Goal: Obtain resource: Obtain resource

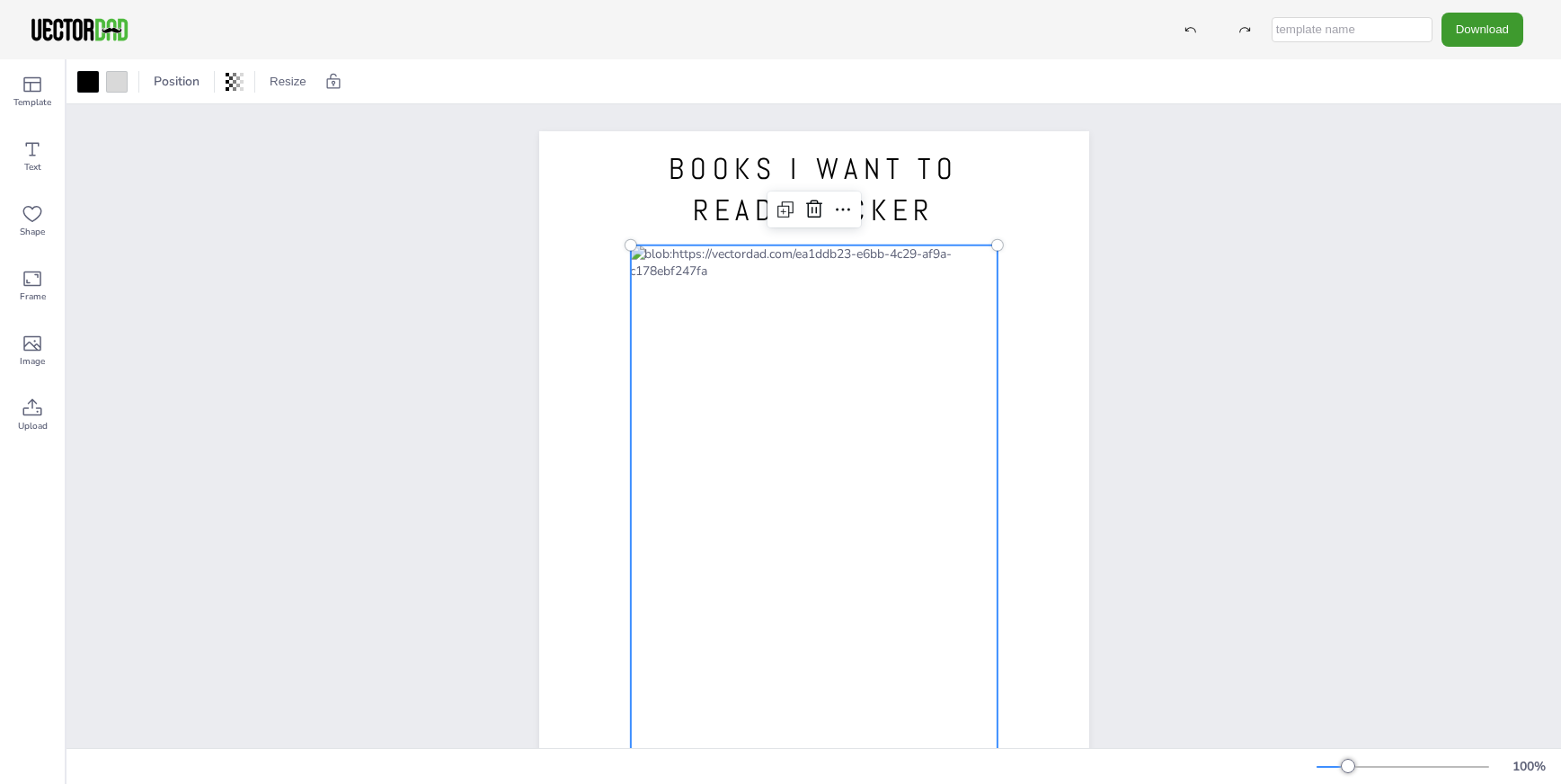
click at [795, 250] on div at bounding box center [813, 510] width 367 height 531
click at [792, 250] on div at bounding box center [813, 510] width 367 height 531
click at [744, 253] on div at bounding box center [813, 510] width 367 height 531
click at [722, 252] on div at bounding box center [813, 510] width 367 height 531
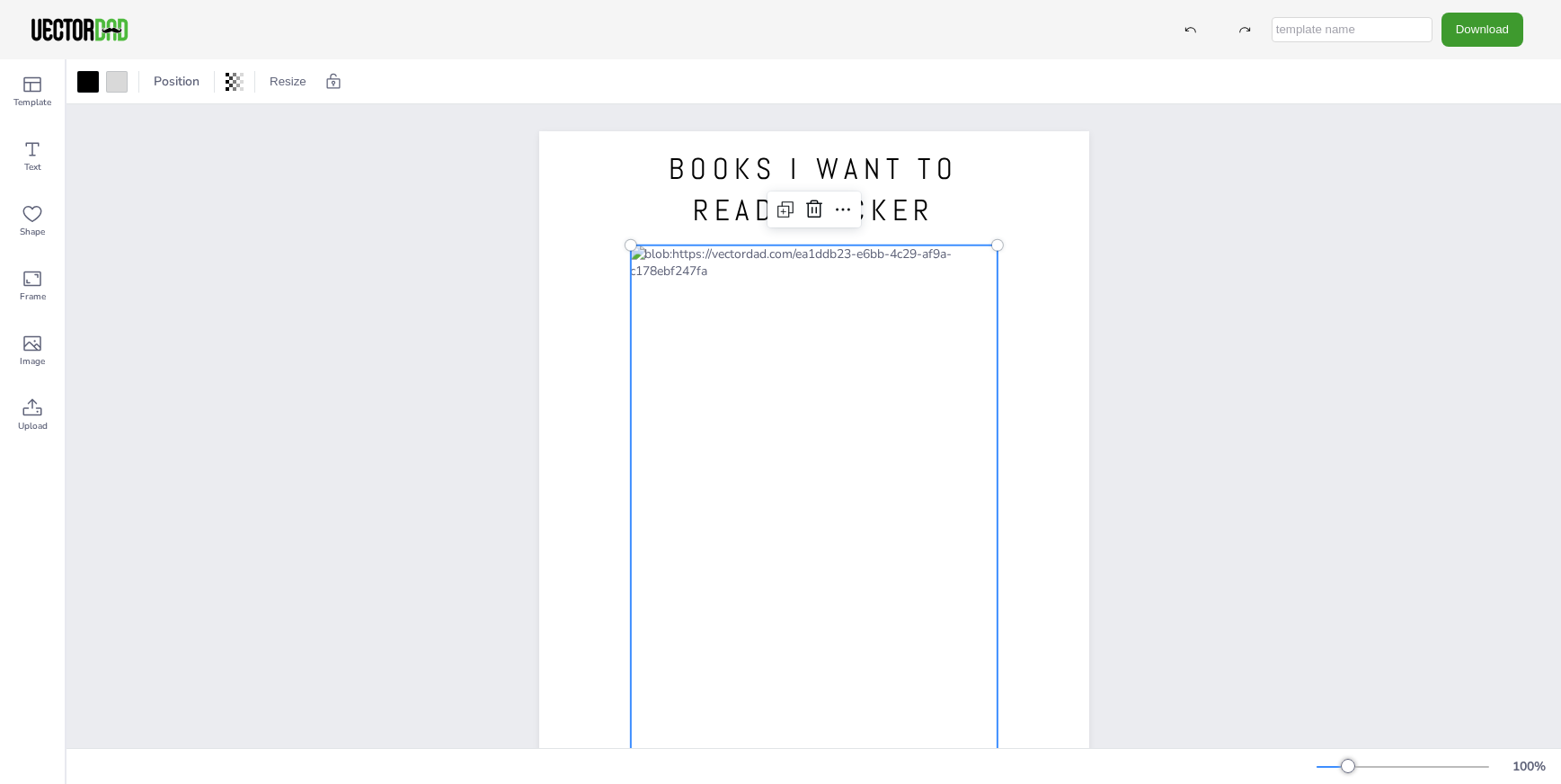
click at [722, 252] on div at bounding box center [813, 510] width 367 height 531
click at [743, 253] on div at bounding box center [813, 510] width 367 height 531
click at [748, 256] on div at bounding box center [813, 510] width 367 height 531
click at [732, 257] on div at bounding box center [813, 512] width 367 height 531
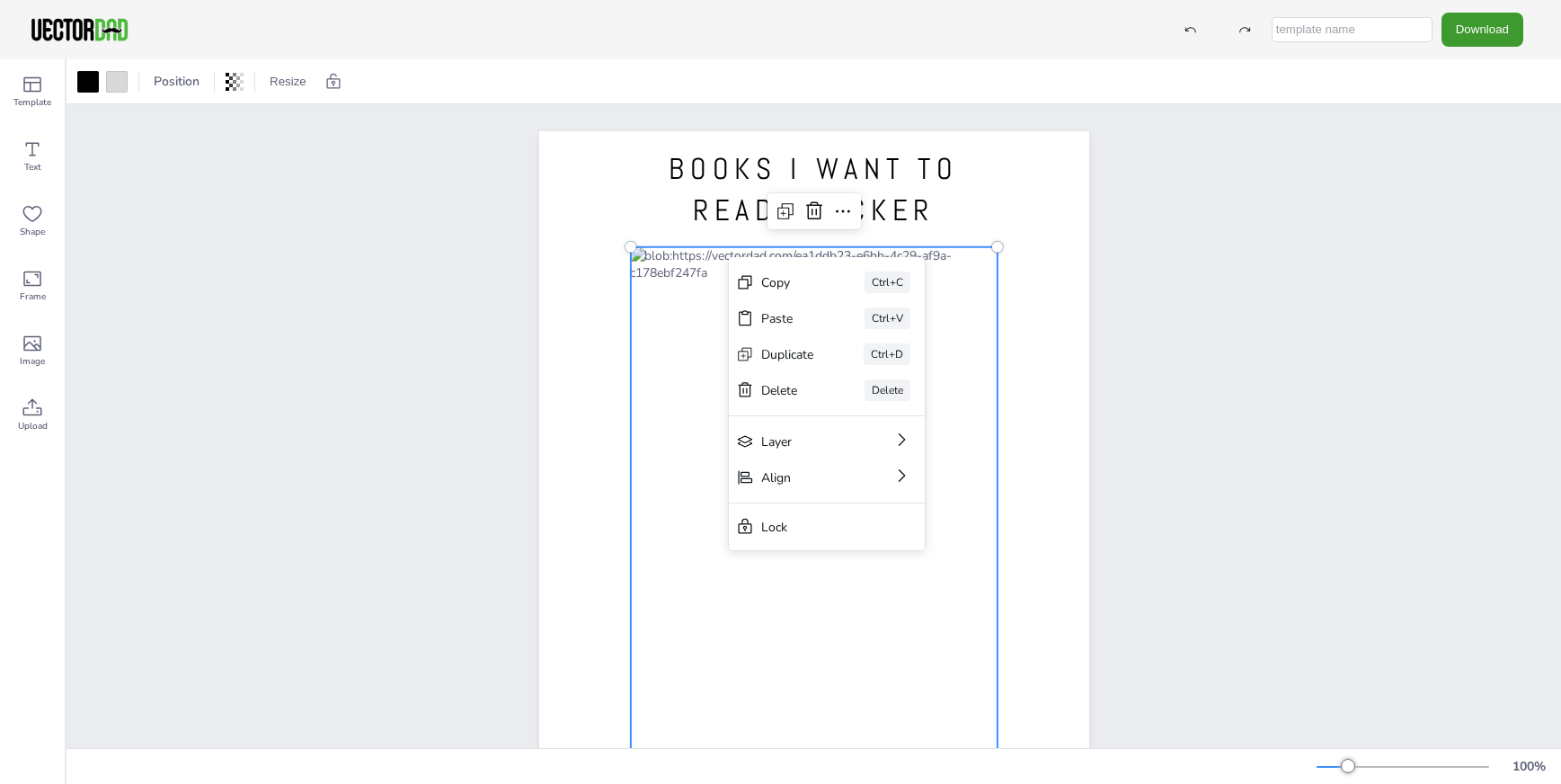
click at [727, 258] on div at bounding box center [813, 512] width 367 height 531
click at [31, 159] on icon at bounding box center [33, 149] width 22 height 22
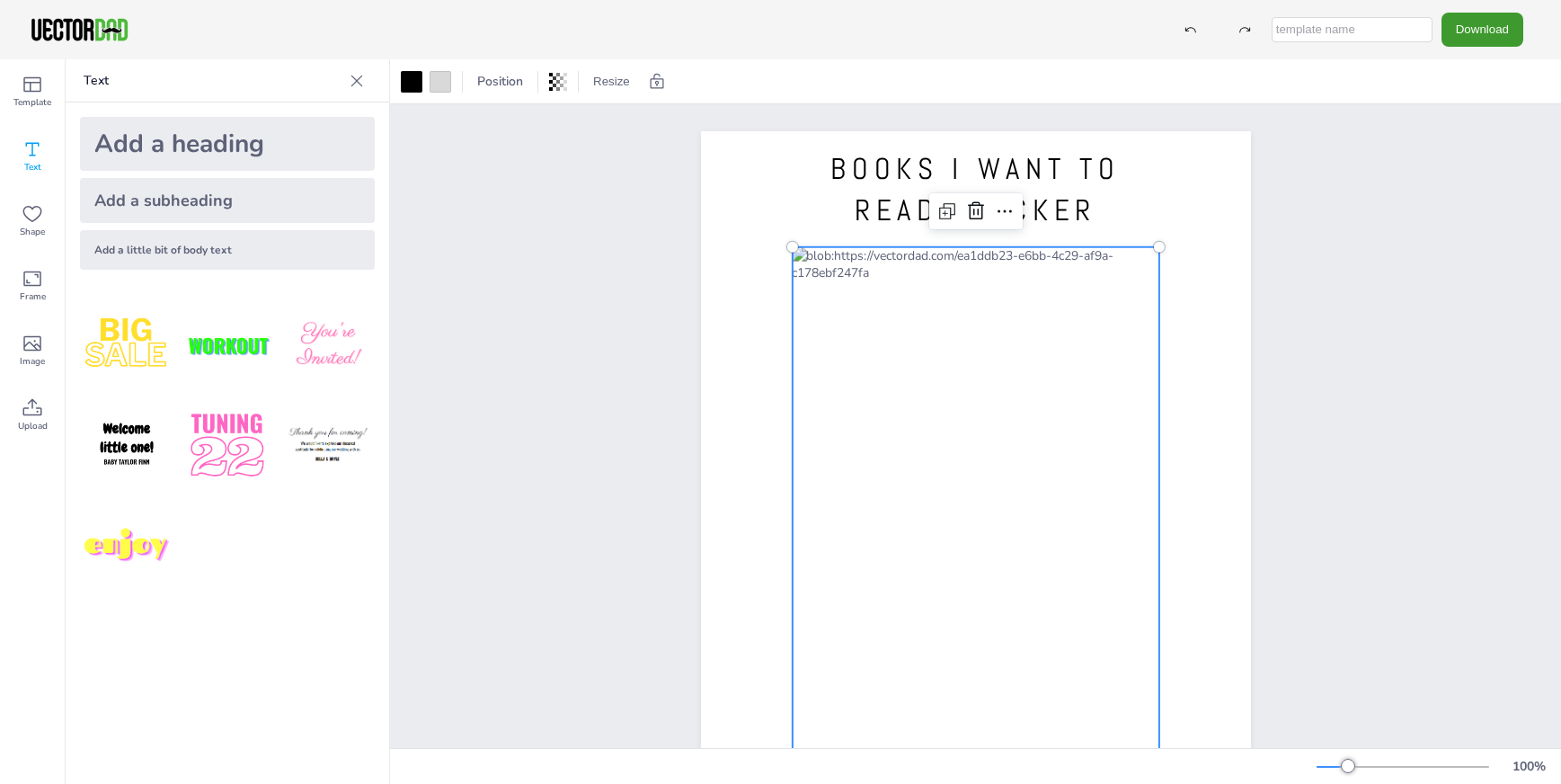
click at [892, 258] on div at bounding box center [974, 512] width 367 height 531
click at [352, 78] on icon at bounding box center [357, 81] width 18 height 18
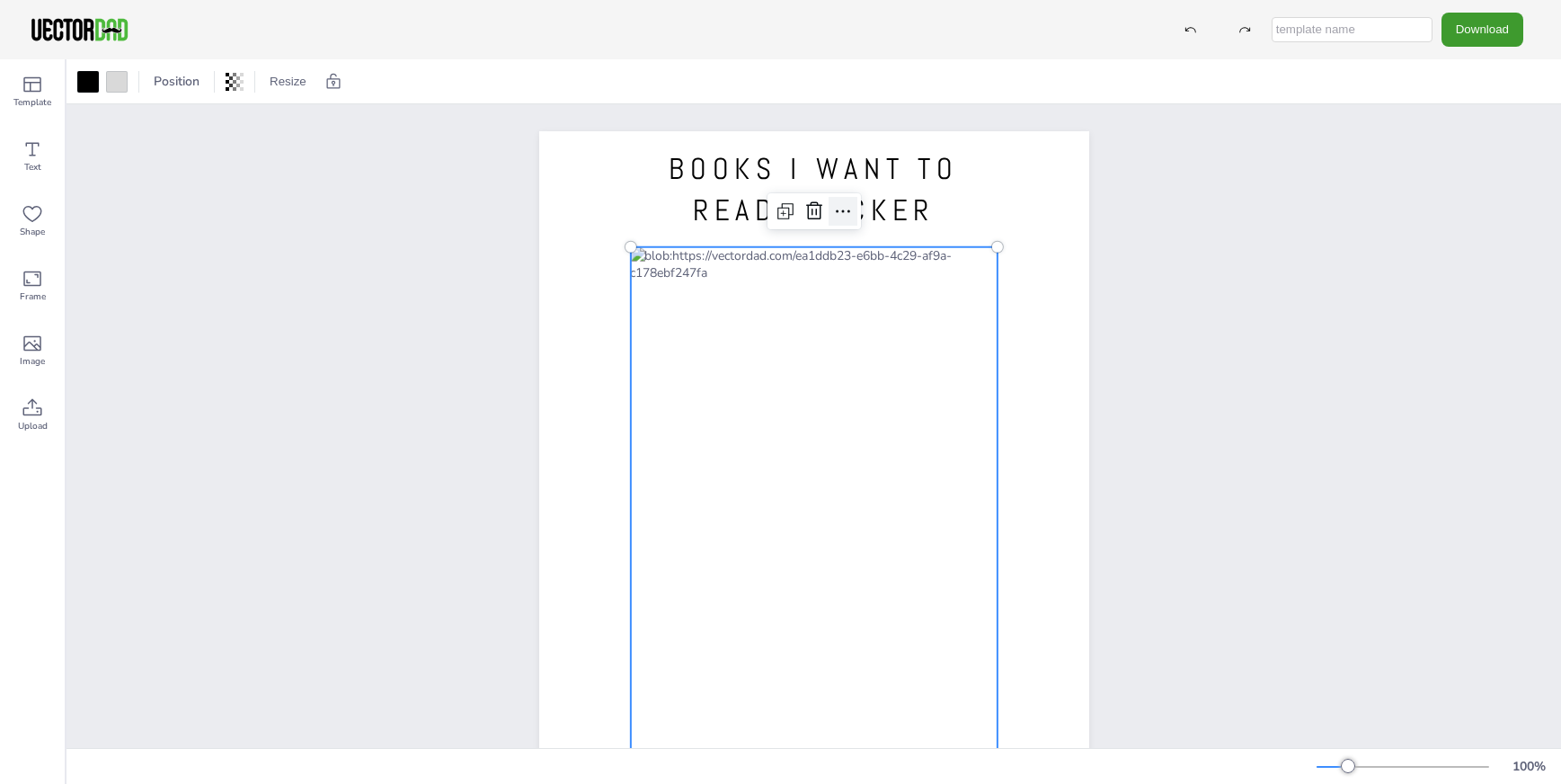
click at [834, 207] on icon at bounding box center [843, 211] width 22 height 22
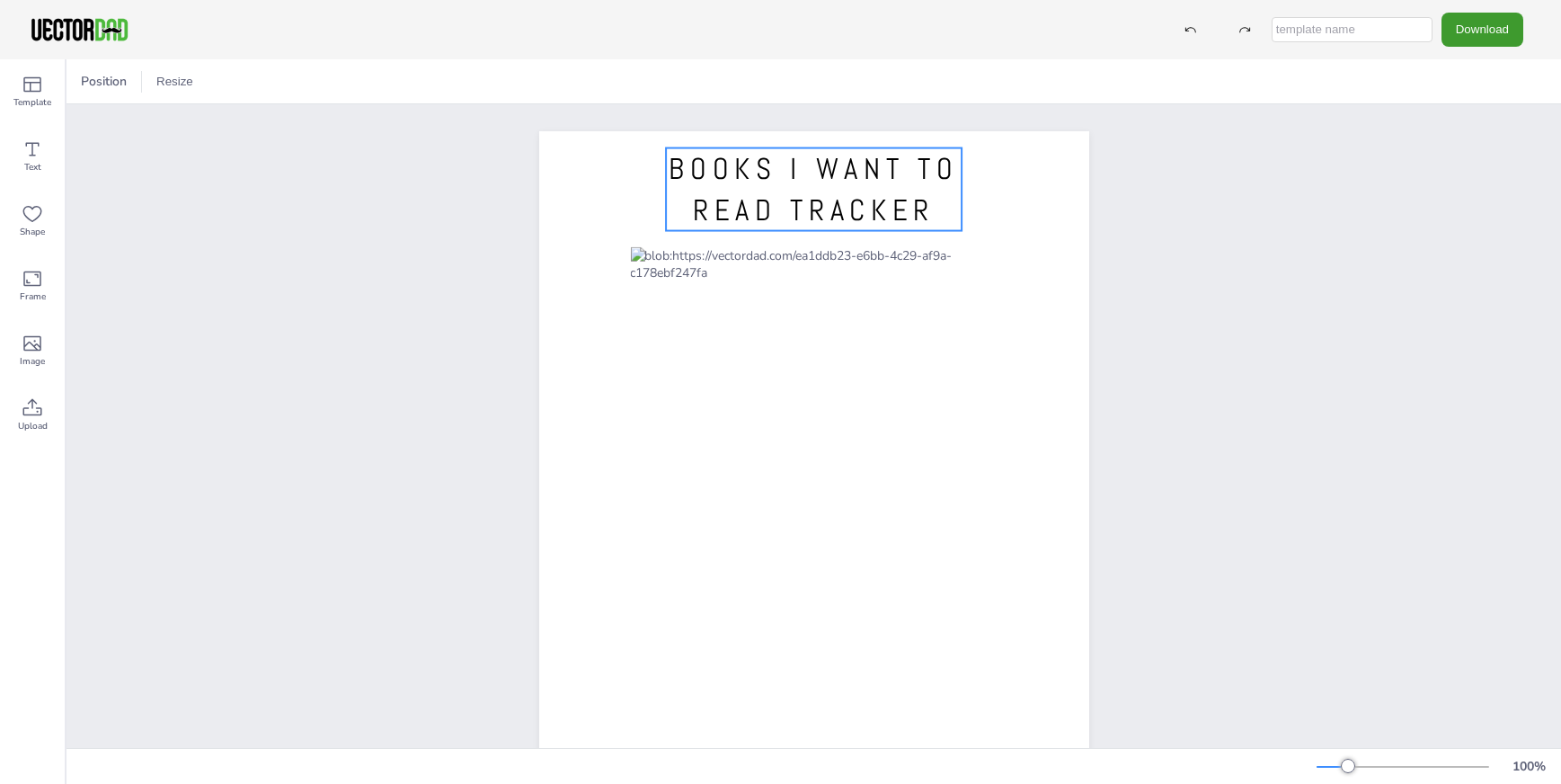
click at [905, 177] on span "BOOKS I WANT TO READ TRACKER" at bounding box center [813, 189] width 290 height 79
click at [922, 206] on span "BOOKS I WANT TO READ TRACKER" at bounding box center [813, 189] width 290 height 79
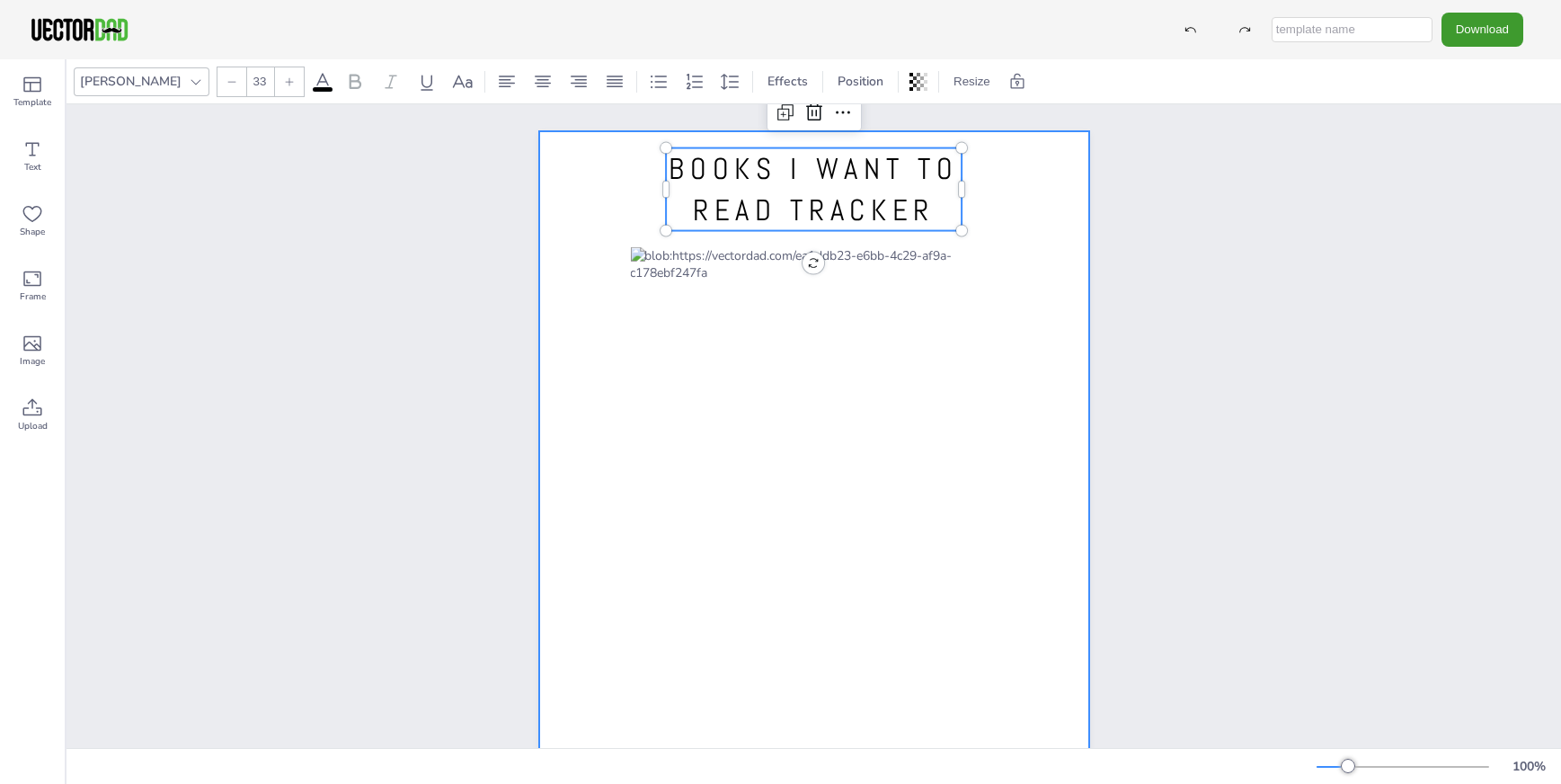
click at [1026, 226] on div at bounding box center [814, 486] width 550 height 711
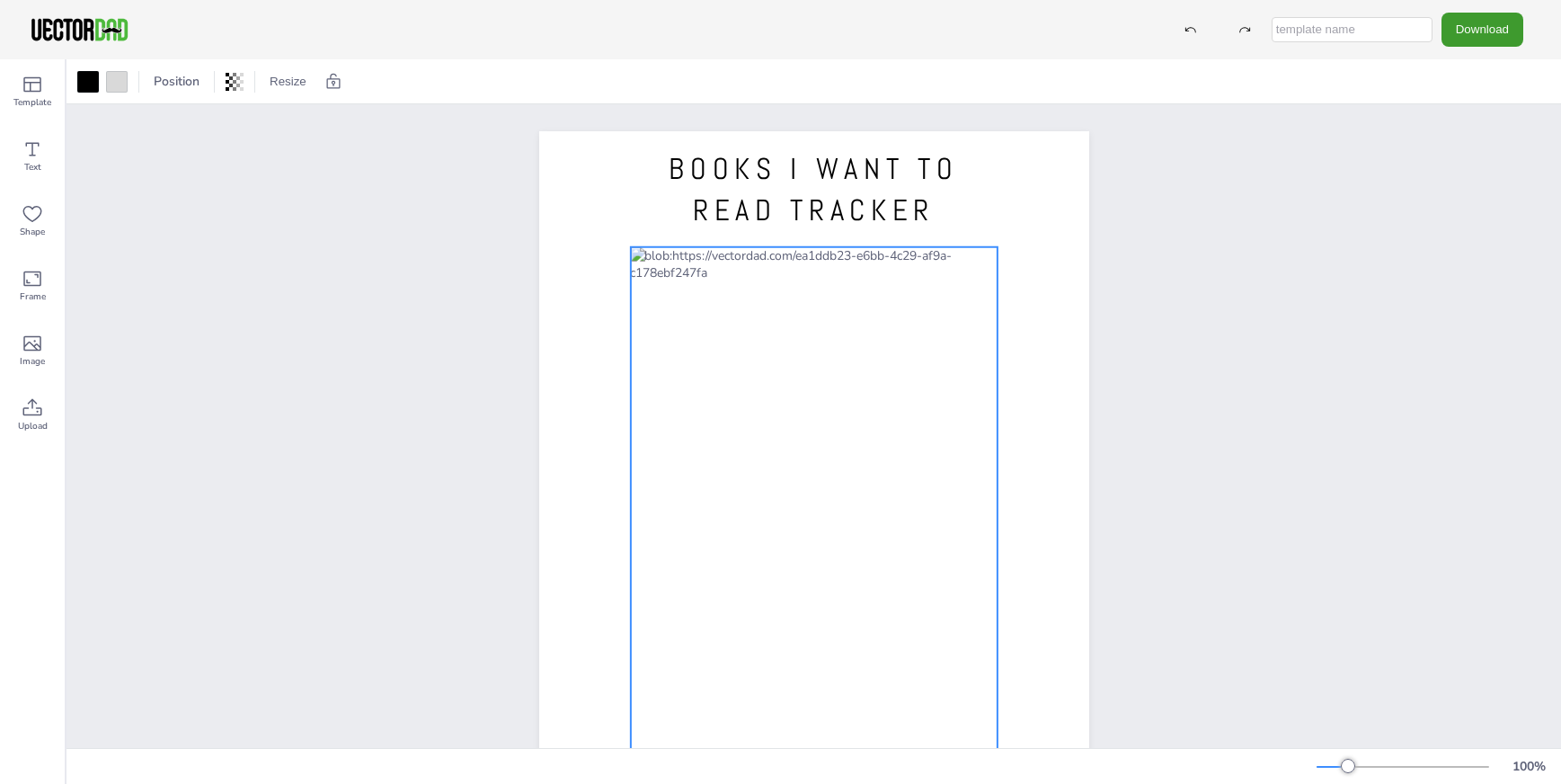
click at [973, 252] on div at bounding box center [813, 512] width 367 height 531
click at [753, 270] on div at bounding box center [813, 512] width 367 height 531
click at [752, 279] on div at bounding box center [813, 512] width 367 height 531
click at [743, 260] on div at bounding box center [813, 512] width 367 height 531
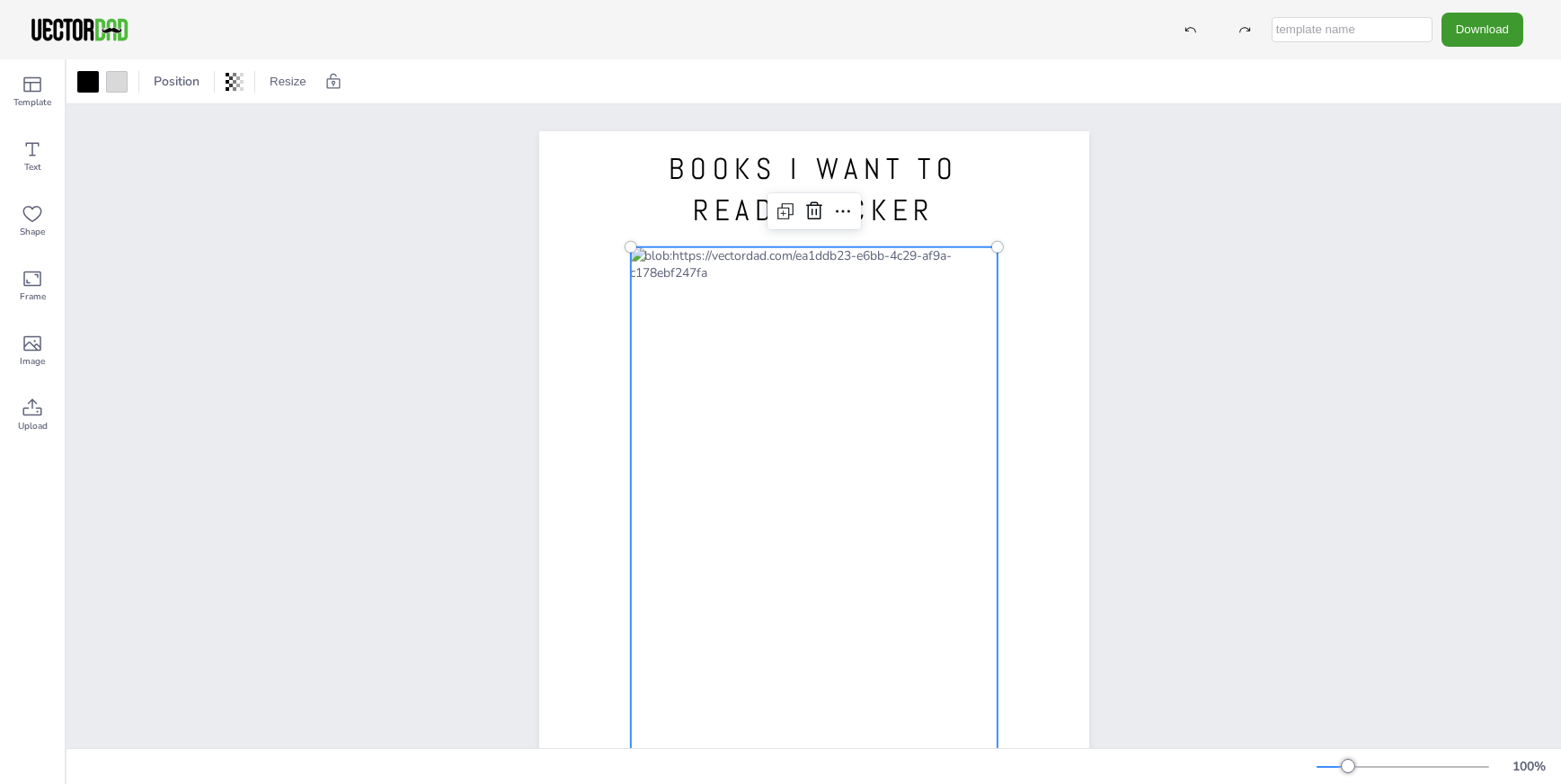
click at [743, 260] on div at bounding box center [813, 512] width 367 height 531
click at [735, 259] on div at bounding box center [813, 512] width 367 height 531
drag, startPoint x: 794, startPoint y: 254, endPoint x: 792, endPoint y: 245, distance: 9.2
click at [792, 245] on div at bounding box center [813, 504] width 367 height 531
click at [778, 244] on div at bounding box center [813, 504] width 367 height 531
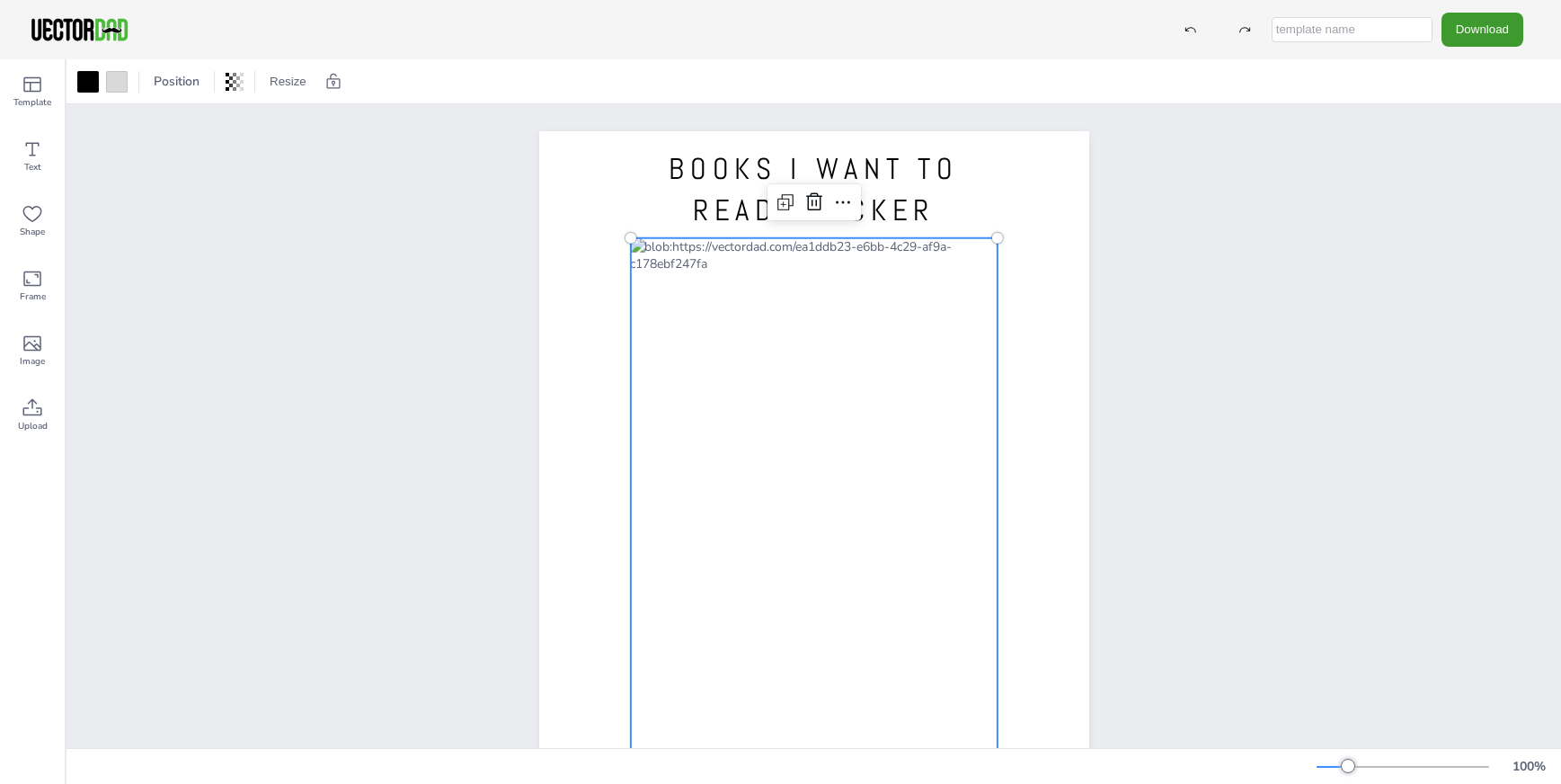
click at [777, 244] on div at bounding box center [813, 504] width 367 height 531
click at [790, 250] on div "Copy Ctrl+C Paste Ctrl+V Duplicate Ctrl+D Delete Delete Layer Align Lock" at bounding box center [884, 395] width 196 height 293
click at [970, 244] on div at bounding box center [813, 504] width 367 height 531
